Goal: Task Accomplishment & Management: Manage account settings

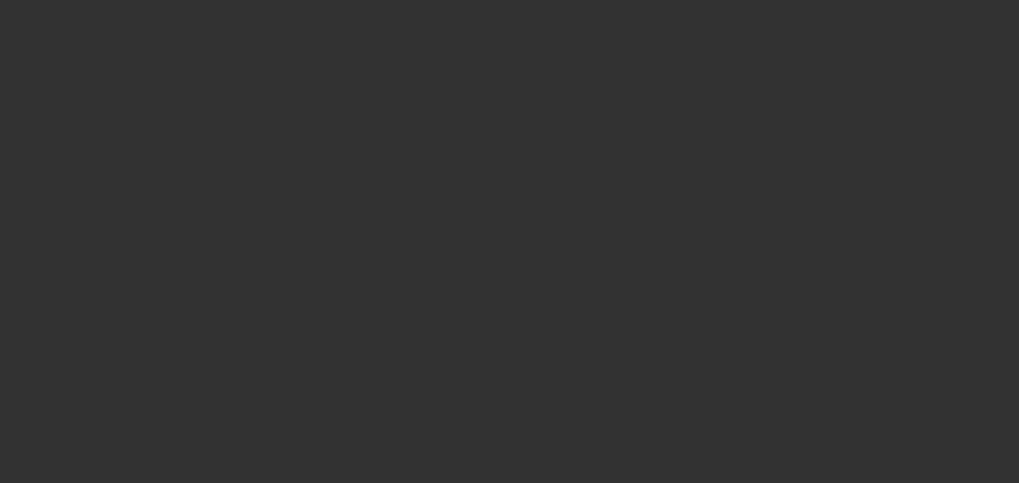
select select "0.1"
select select "2"
select select "0"
select select "6"
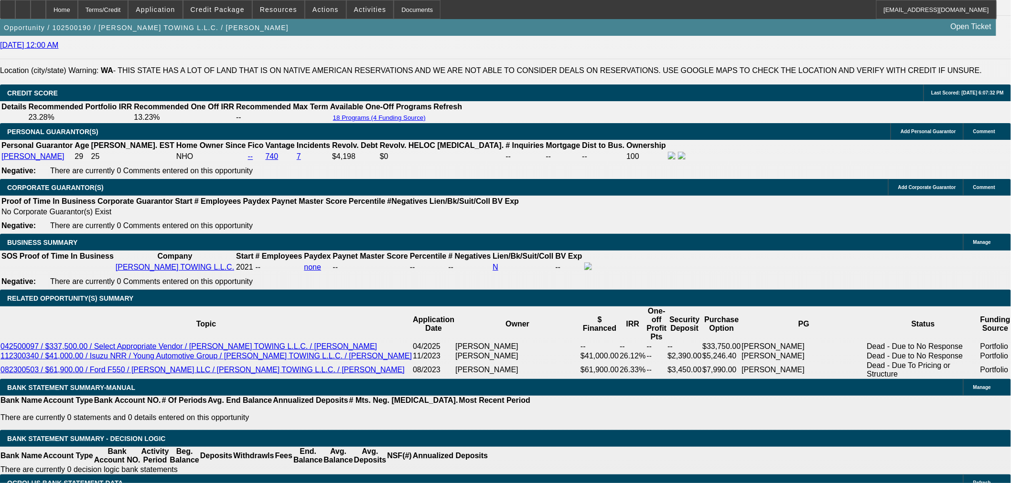
scroll to position [1415, 0]
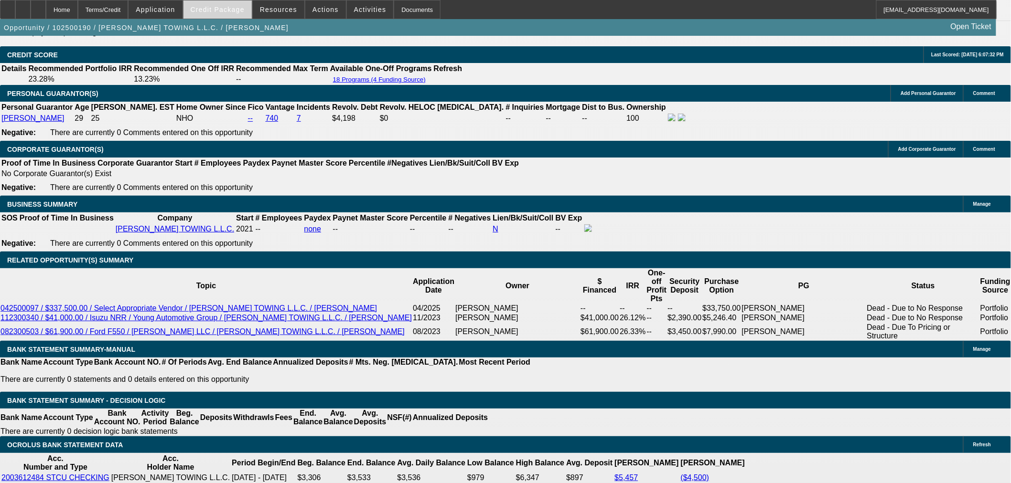
click at [229, 12] on span "Credit Package" at bounding box center [218, 10] width 54 height 8
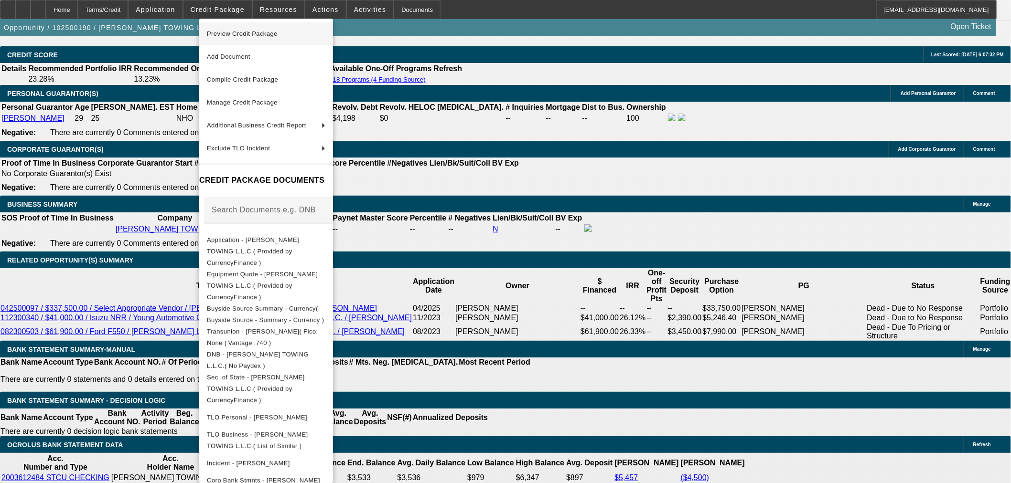
click at [301, 39] on span "Preview Credit Package" at bounding box center [266, 33] width 118 height 11
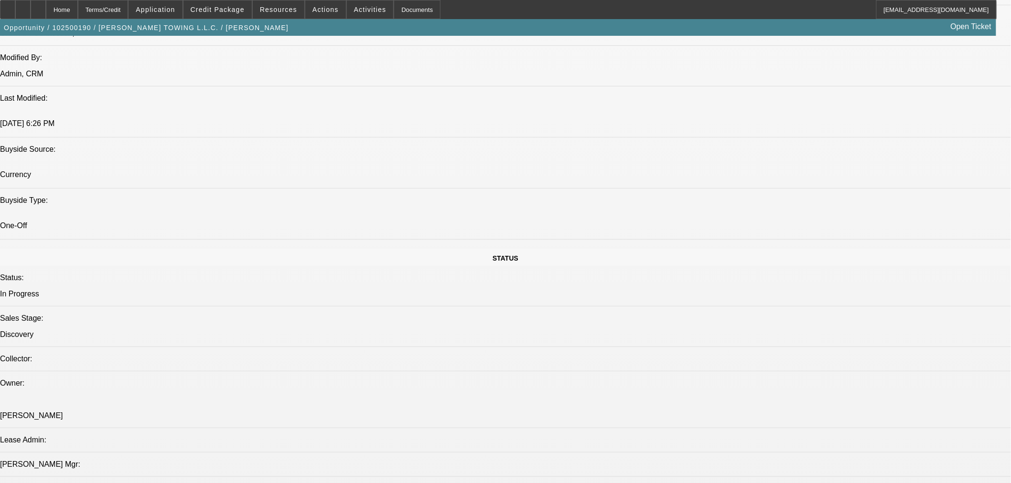
scroll to position [884, 0]
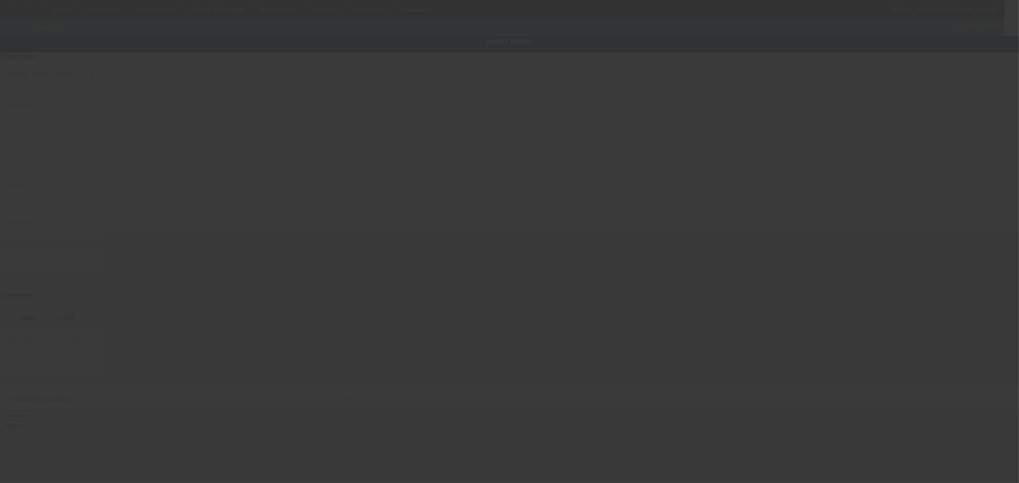
type input "International"
type input "PAYSTAR 5500"
radio input "true"
type textarea "Category: Wrecker URL: [URL][DOMAIN_NAME] Description: 2003 International 5500i…"
type input "[STREET_ADDRESS]"
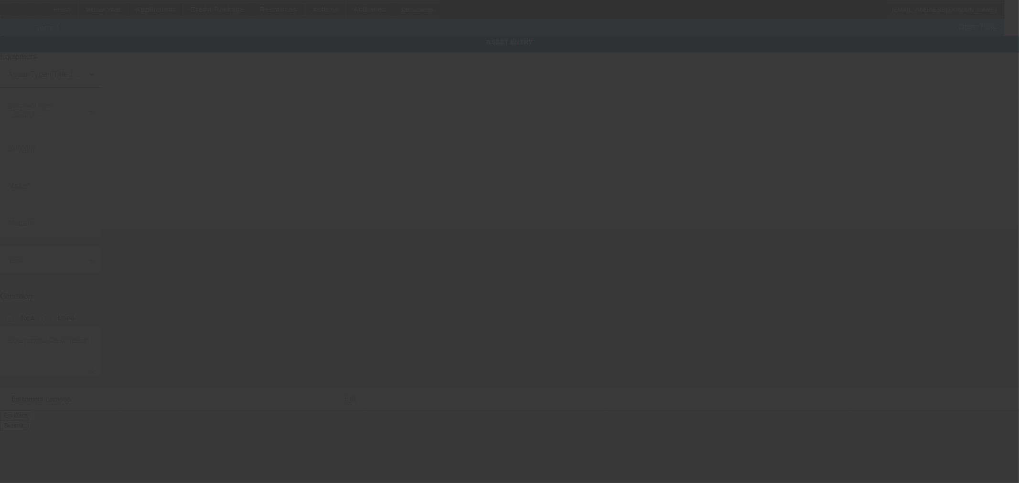
type input "Filer"
type input "83328"
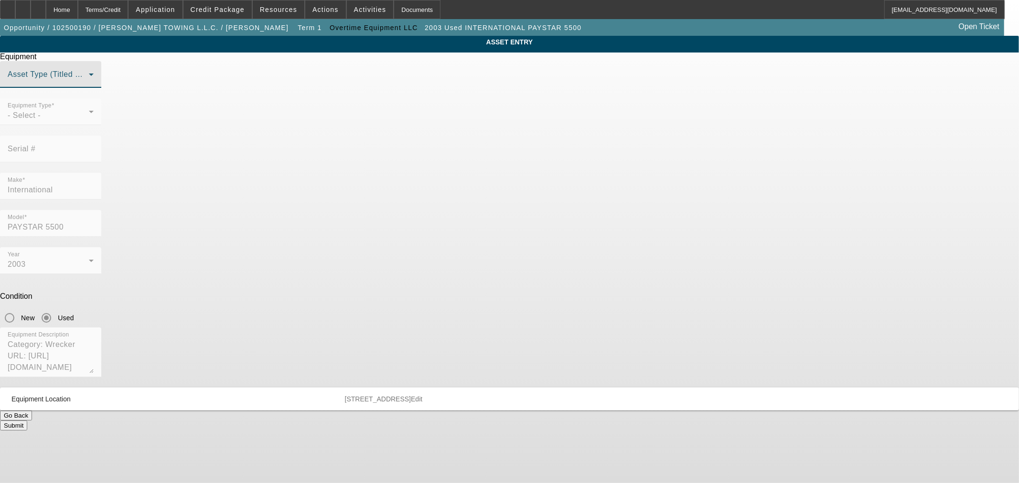
click at [89, 84] on span at bounding box center [48, 78] width 81 height 11
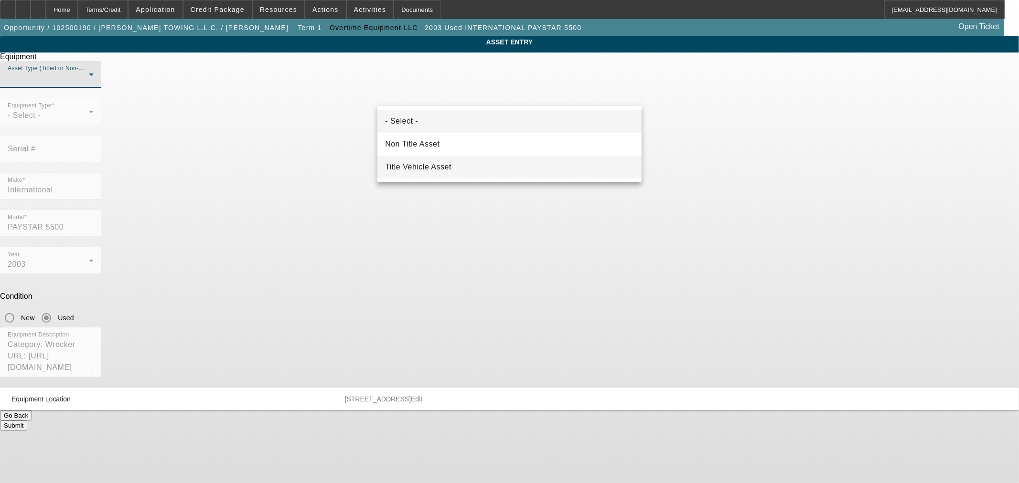
drag, startPoint x: 471, startPoint y: 168, endPoint x: 528, endPoint y: 160, distance: 57.9
click at [470, 169] on mat-option "Title Vehicle Asset" at bounding box center [509, 167] width 264 height 23
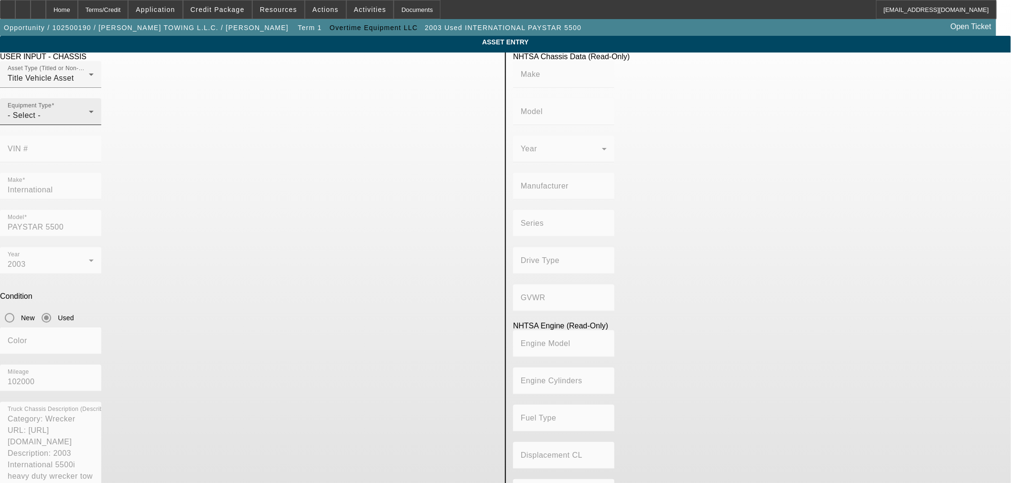
click at [94, 123] on div "Equipment Type - Select -" at bounding box center [51, 111] width 86 height 27
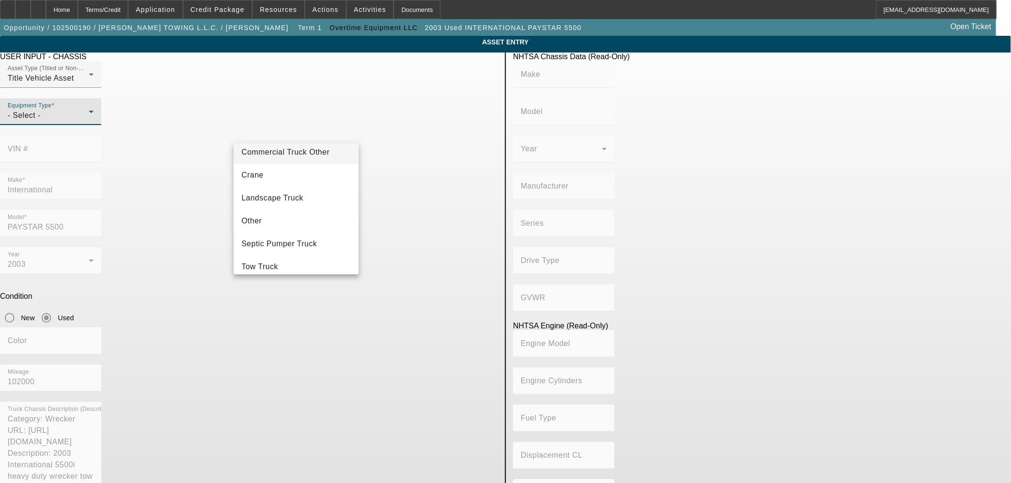
scroll to position [88, 0]
click at [309, 250] on mat-option "Tow Truck" at bounding box center [296, 253] width 125 height 23
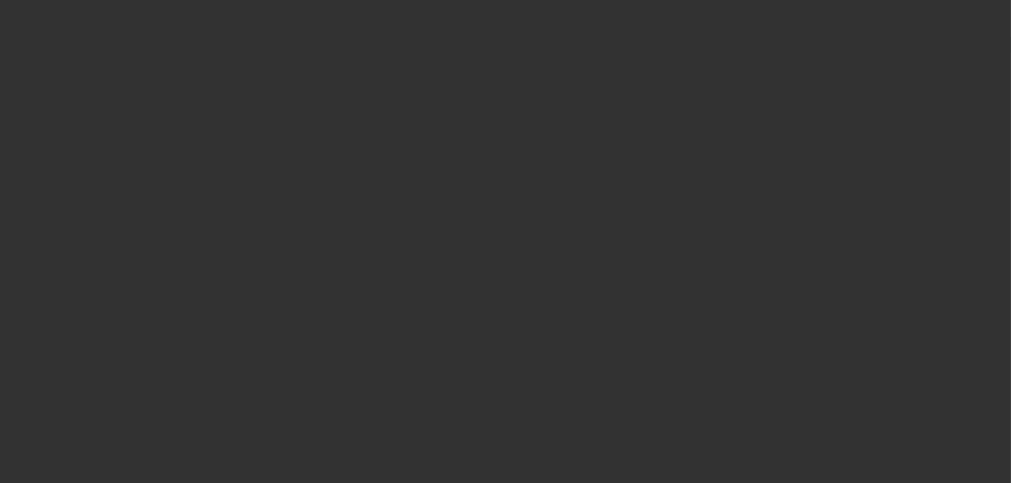
select select "0.1"
select select "2"
select select "0"
select select "6"
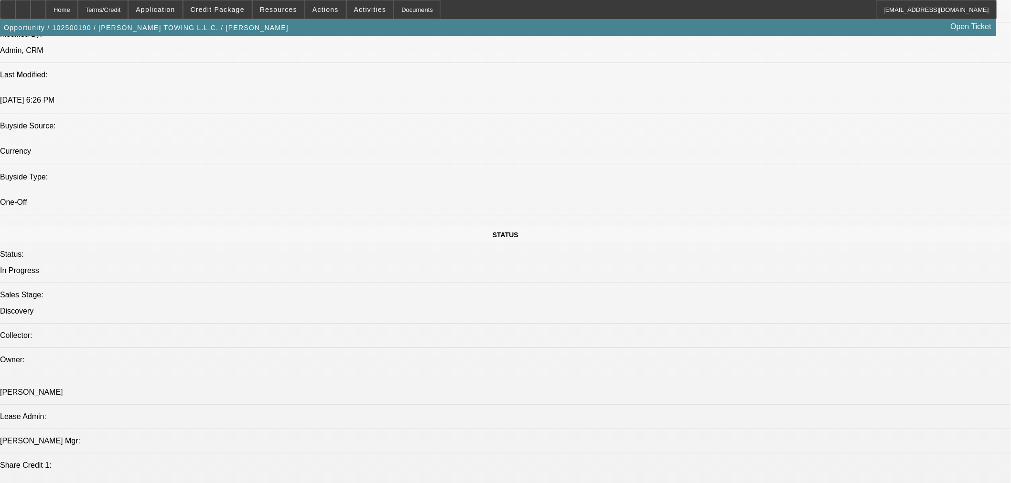
scroll to position [884, 0]
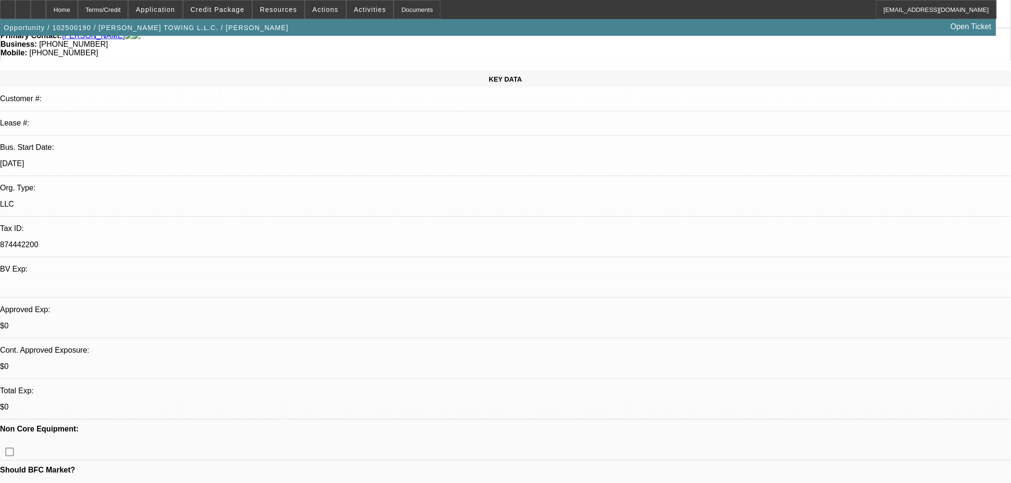
scroll to position [0, 0]
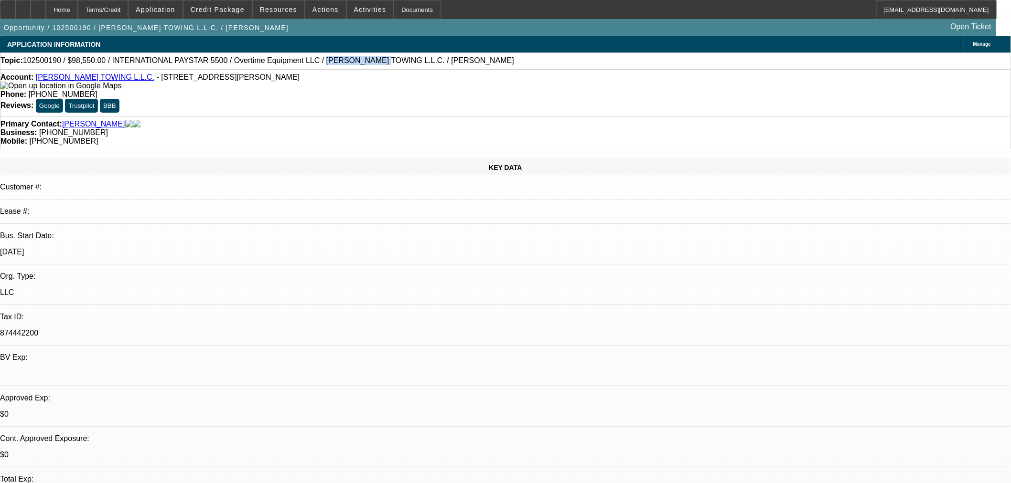
drag, startPoint x: 337, startPoint y: 64, endPoint x: 279, endPoint y: 65, distance: 57.3
click at [279, 65] on div "Topic: 102500190 / $98,550.00 / INTERNATIONAL PAYSTAR 5500 / Overtime Equipment…" at bounding box center [505, 60] width 1010 height 9
copy span "[PERSON_NAME] [PERSON_NAME]"
click at [385, 62] on span "102500190 / $98,550.00 / INTERNATIONAL PAYSTAR 5500 / Overtime Equipment LLC / …" at bounding box center [268, 60] width 491 height 9
drag, startPoint x: 415, startPoint y: 63, endPoint x: 279, endPoint y: 65, distance: 136.1
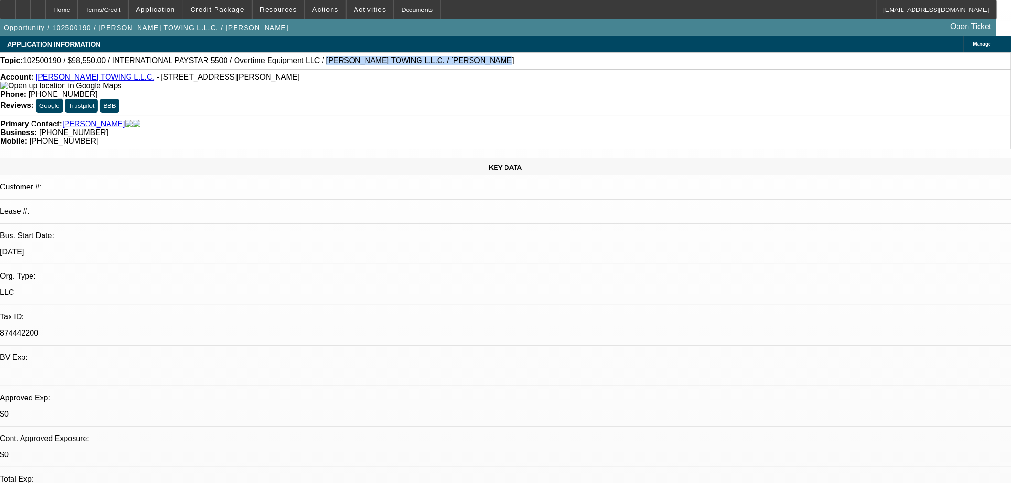
click at [279, 65] on div "Topic: 102500190 / $98,550.00 / INTERNATIONAL PAYSTAR 5500 / Overtime Equipment…" at bounding box center [505, 60] width 1010 height 9
copy span "[PERSON_NAME] TOWING L.L.C. / [PERSON_NAME]"
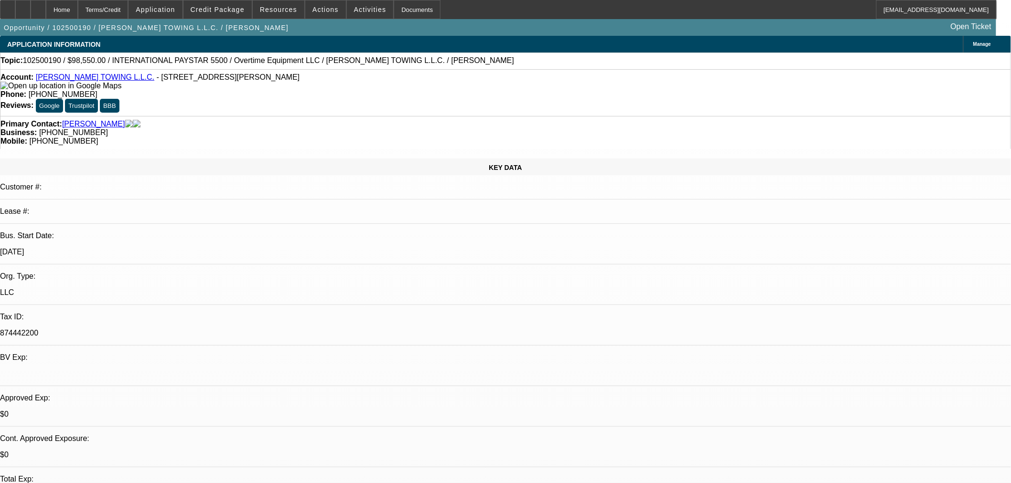
drag, startPoint x: 892, startPoint y: 353, endPoint x: 768, endPoint y: 359, distance: 123.8
copy tr "[EMAIL_ADDRESS][PERSON_NAME][DOMAIN_NAME]"
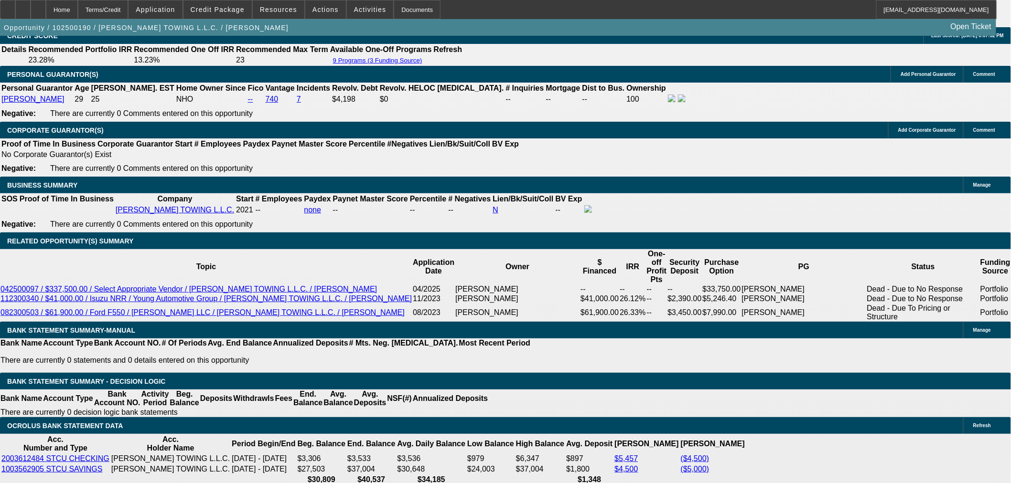
scroll to position [1503, 0]
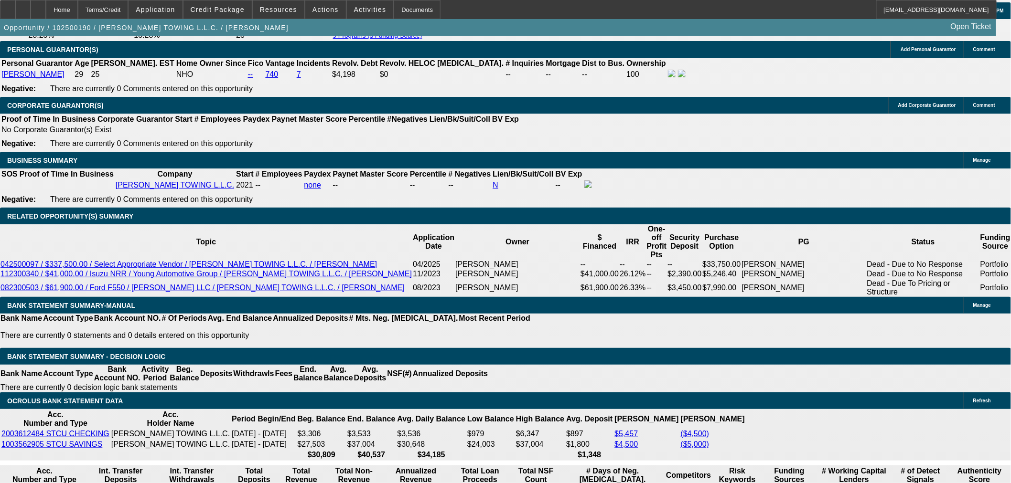
click at [830, 120] on button "reply_all Reply All" at bounding box center [836, 119] width 60 height 23
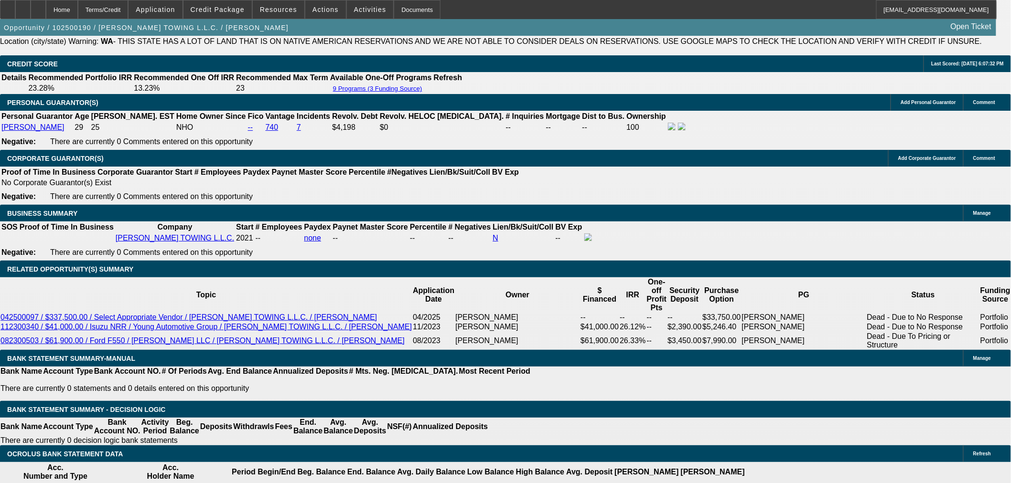
scroll to position [1415, 0]
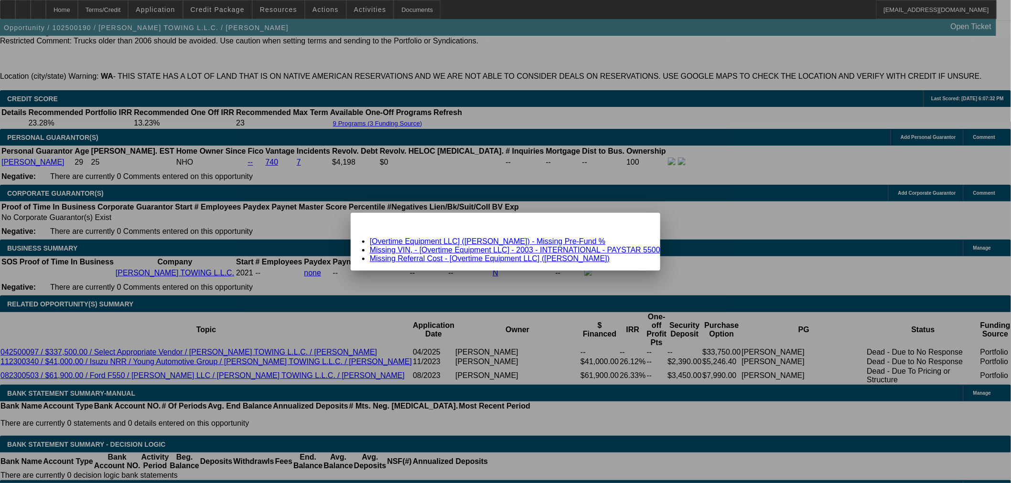
click at [495, 256] on link "Missing Referral Cost - [Overtime Equipment LLC] ([PERSON_NAME])" at bounding box center [490, 259] width 240 height 8
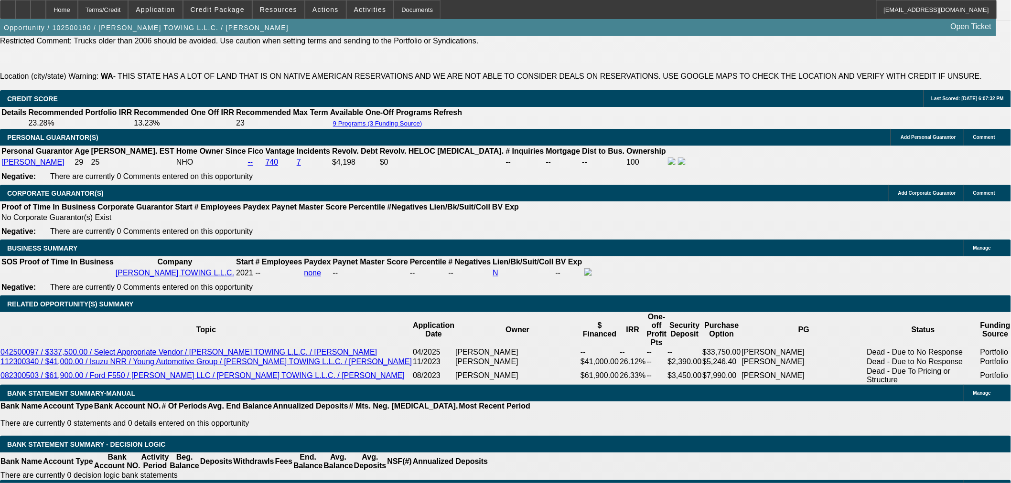
scroll to position [1415, 0]
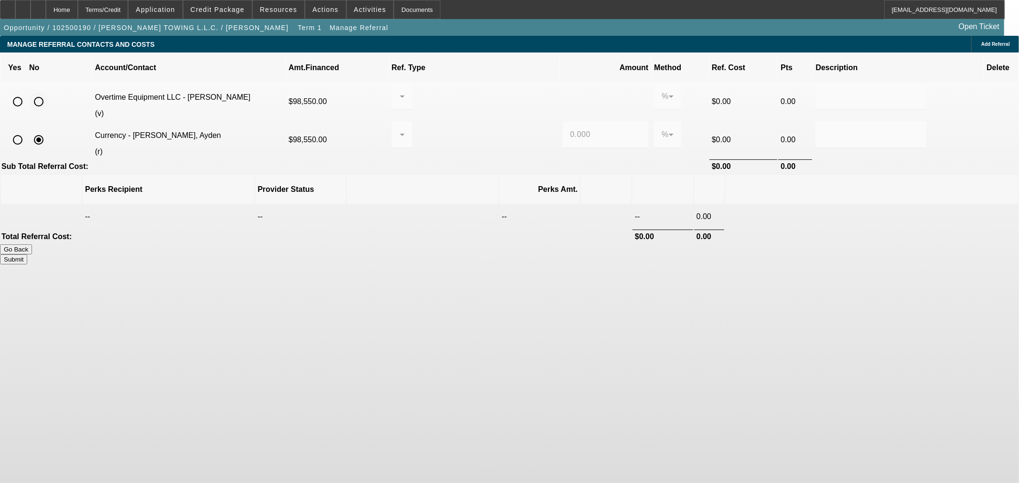
click at [48, 92] on input "radio" at bounding box center [38, 101] width 19 height 19
radio input "true"
click at [27, 255] on button "Submit" at bounding box center [13, 260] width 27 height 10
type input "0.000"
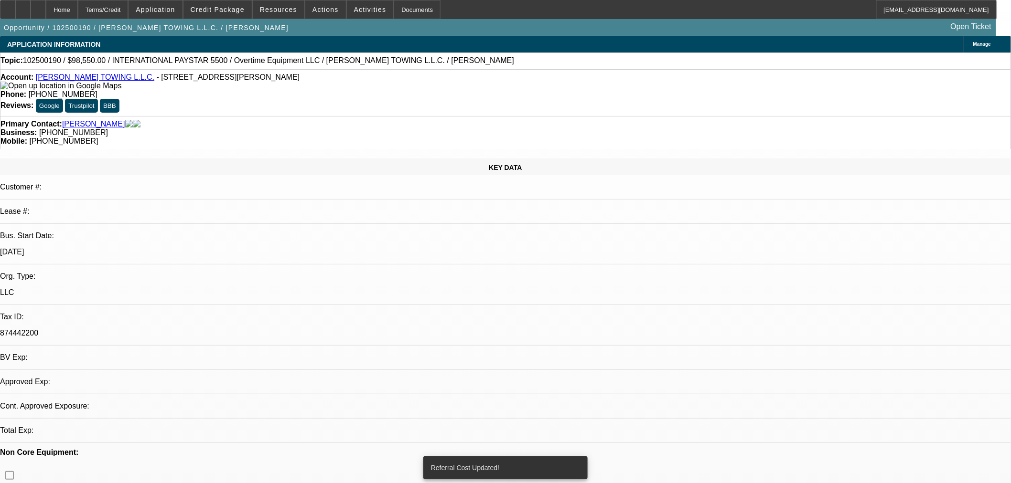
select select "0.1"
select select "2"
select select "0"
select select "6"
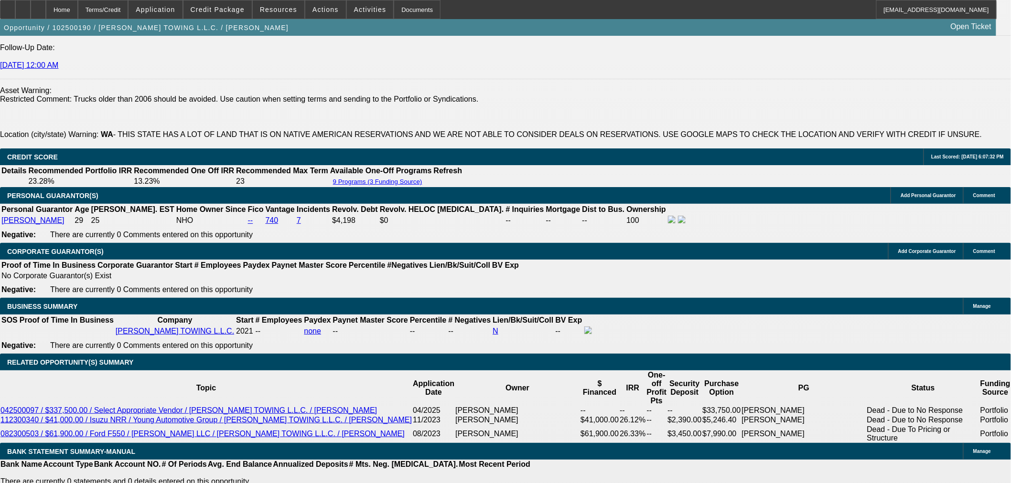
scroll to position [1355, 0]
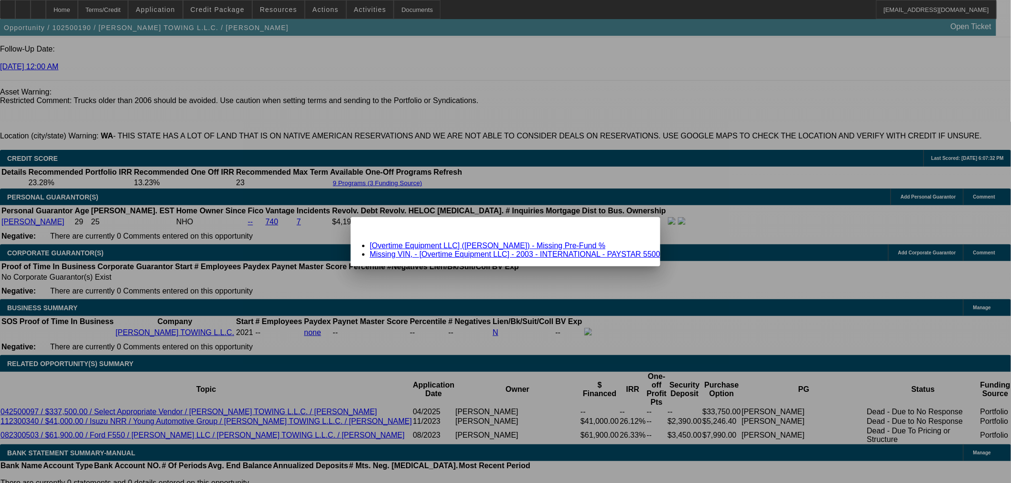
scroll to position [0, 0]
click at [437, 246] on link "[Overtime Equipment LLC] ([PERSON_NAME]) - Missing Pre-Fund %" at bounding box center [487, 246] width 235 height 8
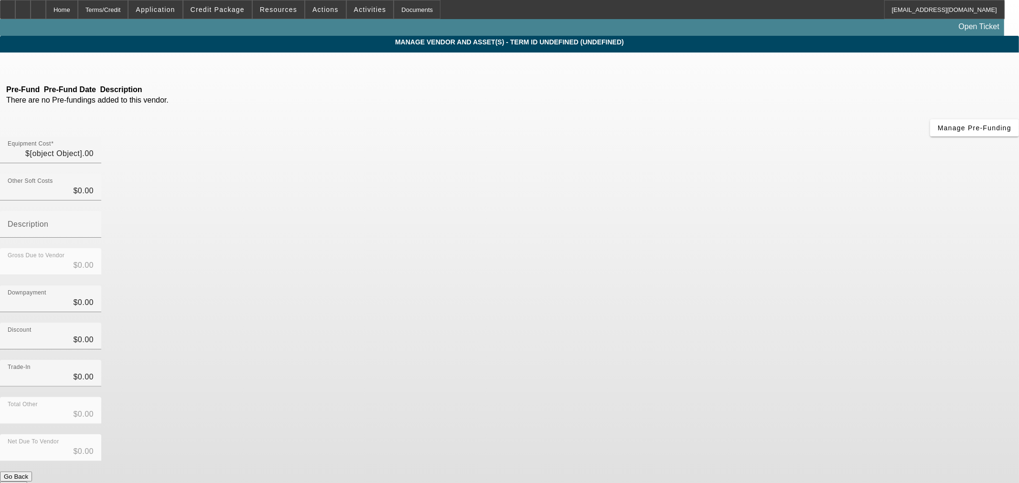
type input "$109,500.00"
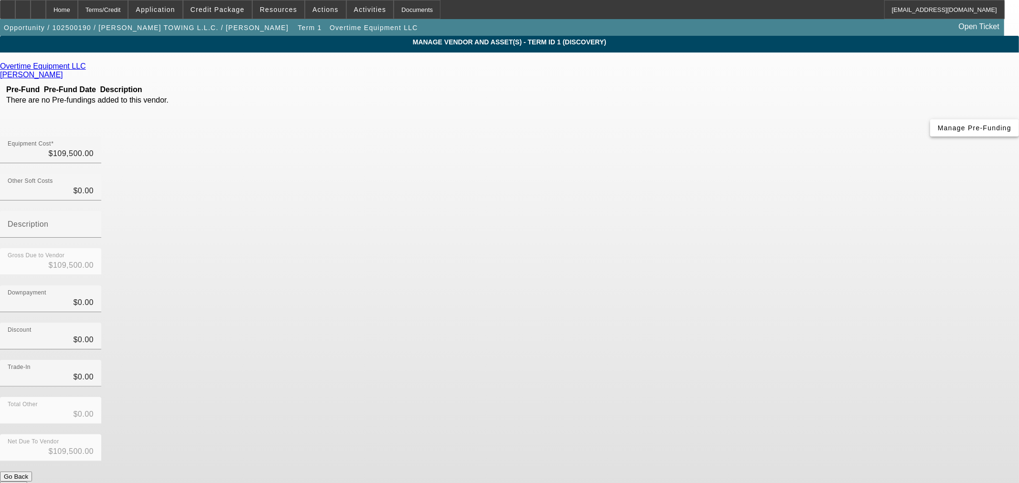
click at [937, 132] on span "Manage Pre-Funding" at bounding box center [974, 128] width 74 height 8
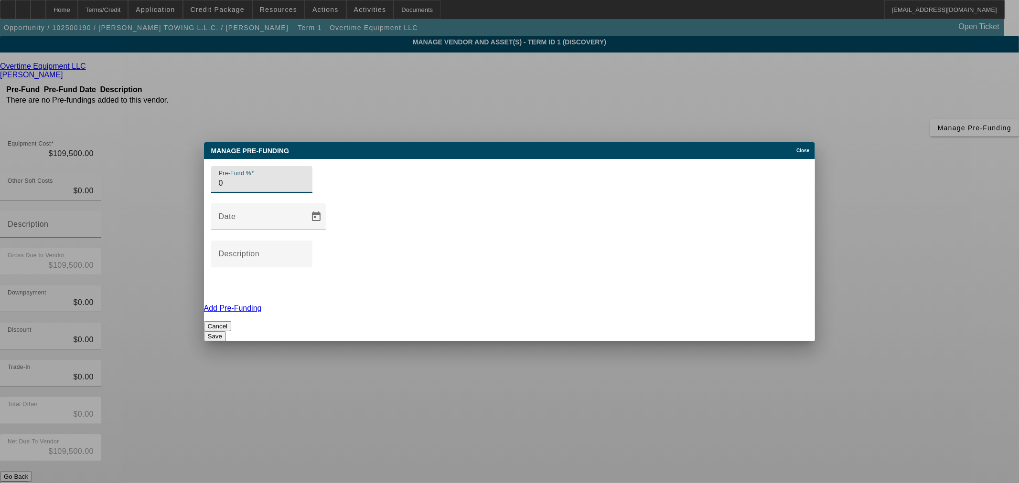
type input "0"
click at [226, 331] on button "Save" at bounding box center [215, 336] width 22 height 10
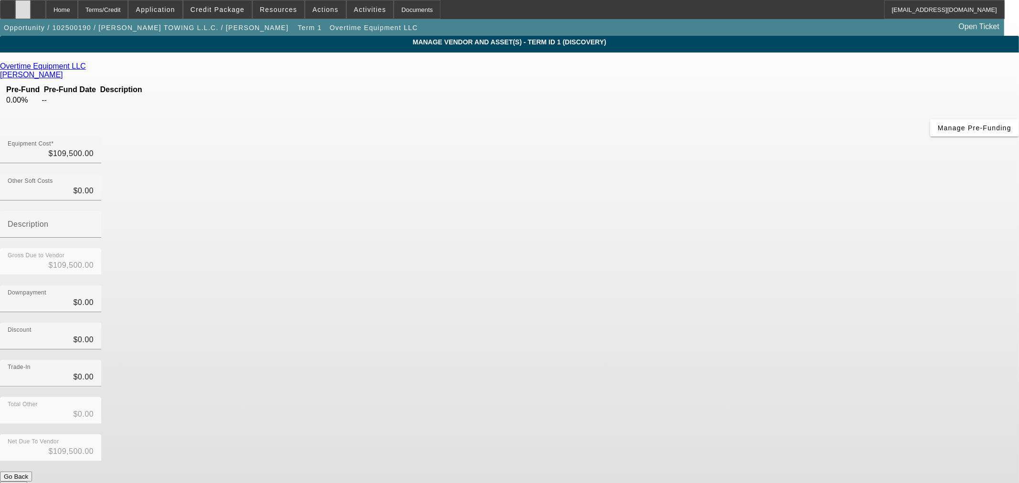
click at [31, 16] on div at bounding box center [22, 9] width 15 height 19
drag, startPoint x: 84, startPoint y: 11, endPoint x: 380, endPoint y: 58, distance: 299.9
click at [78, 11] on div "Home" at bounding box center [62, 9] width 32 height 19
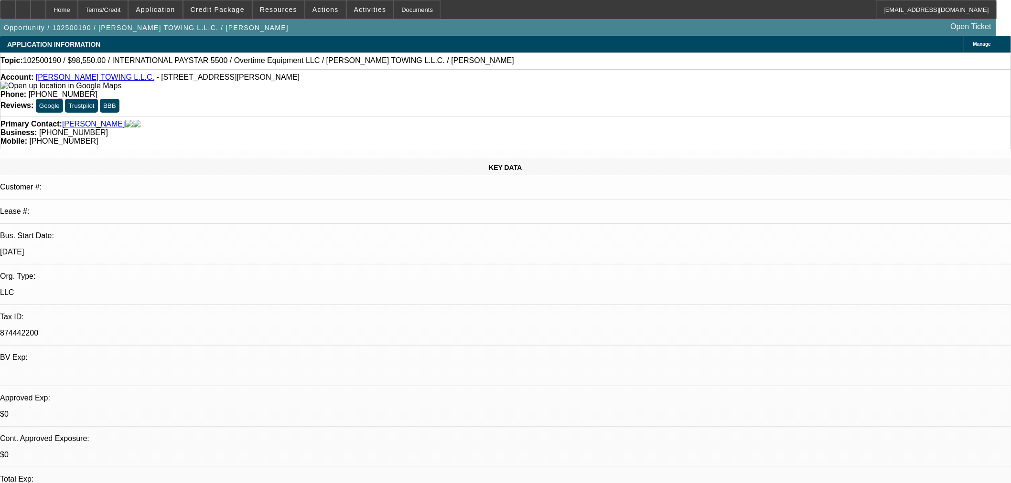
select select "0.1"
select select "2"
select select "0"
select select "6"
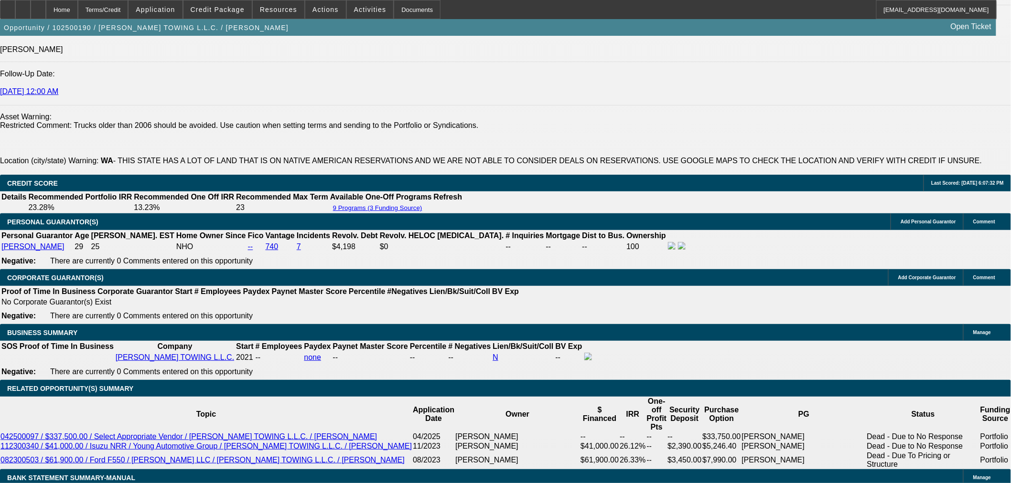
scroll to position [1326, 0]
